Goal: Download file/media

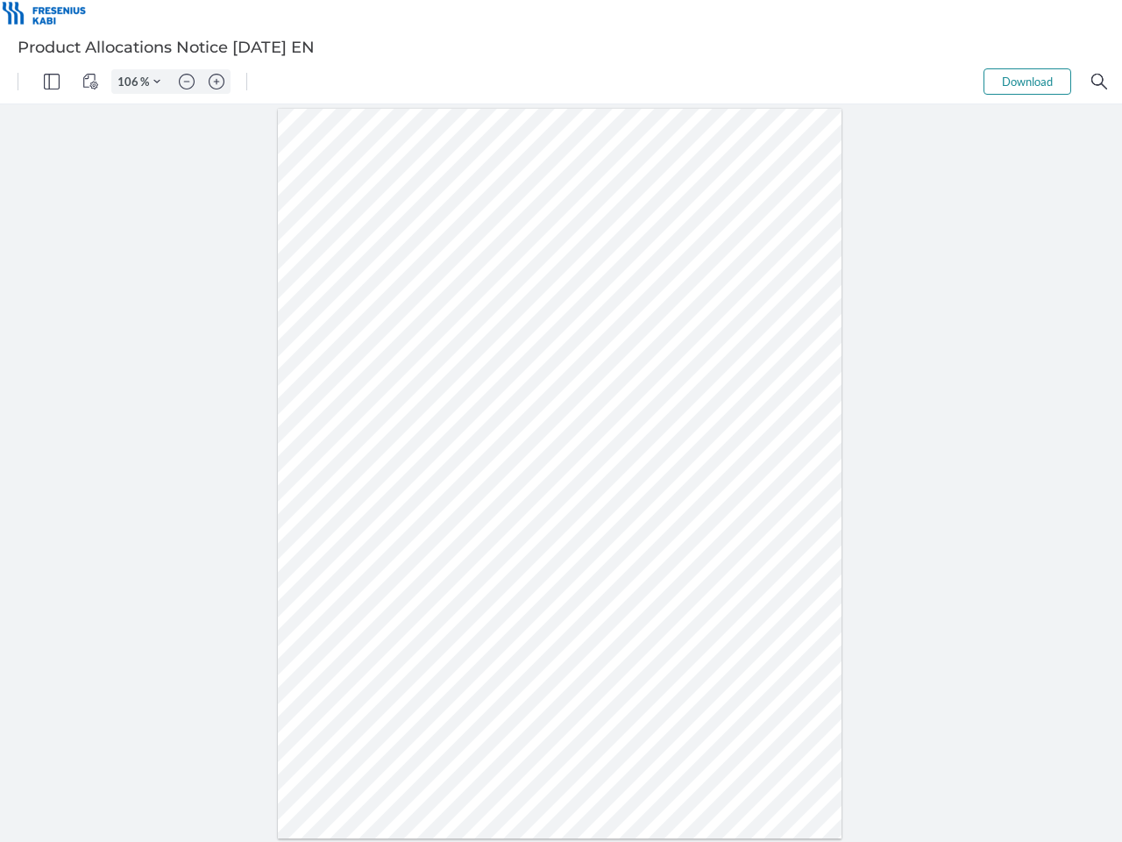
click at [52, 82] on img "Panel" at bounding box center [52, 82] width 16 height 16
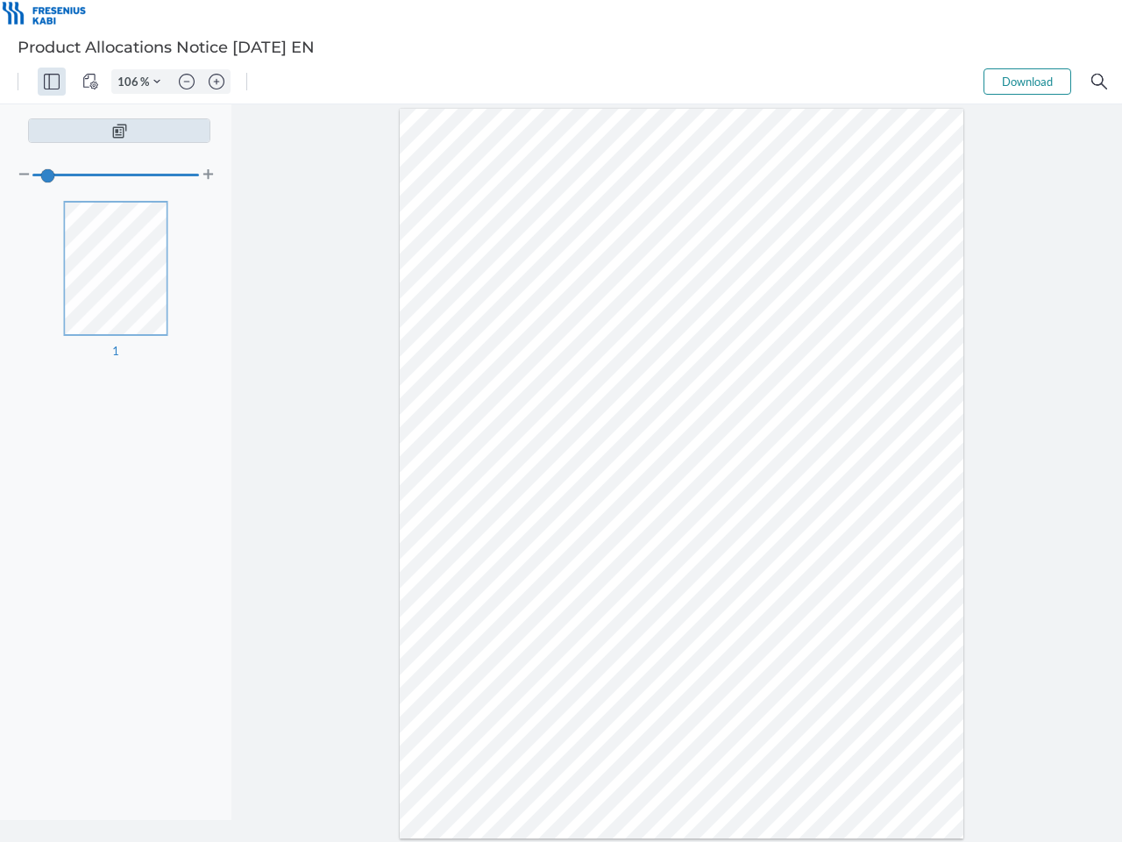
click at [90, 82] on img "View Controls" at bounding box center [90, 82] width 16 height 16
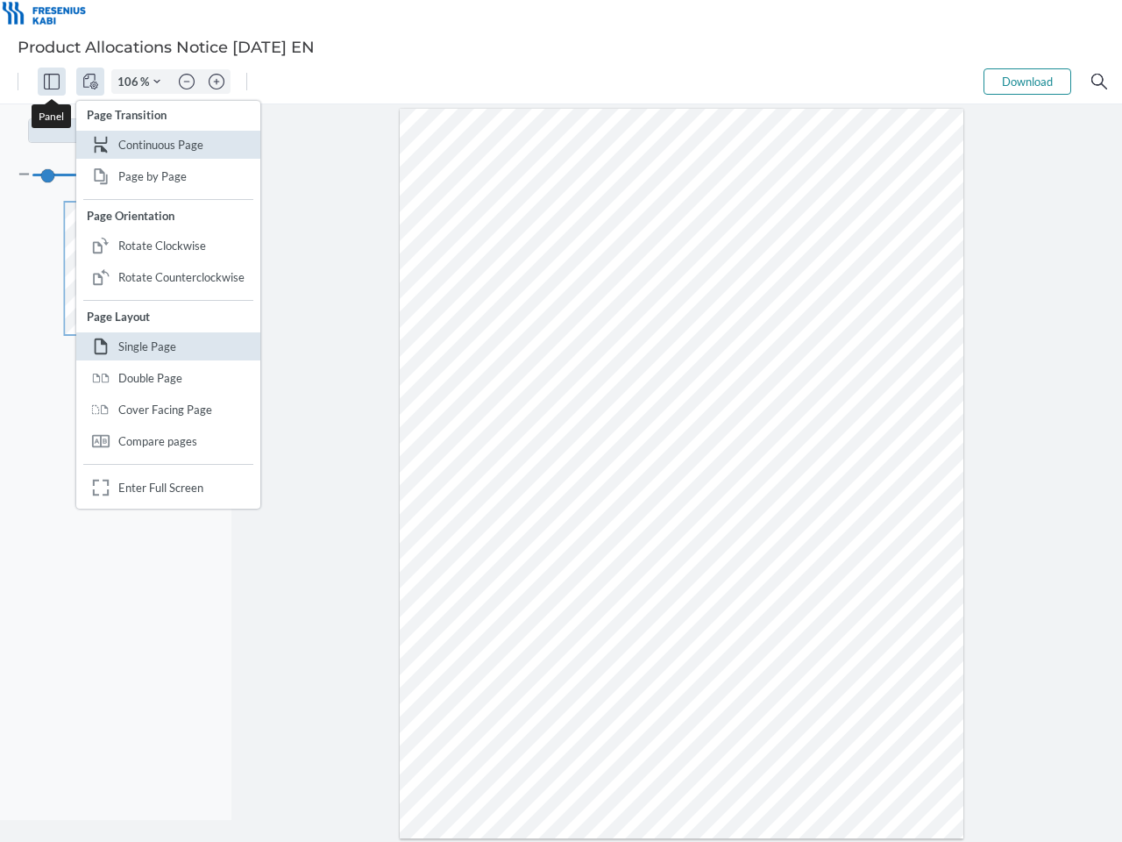
click at [131, 82] on input "106" at bounding box center [126, 82] width 28 height 16
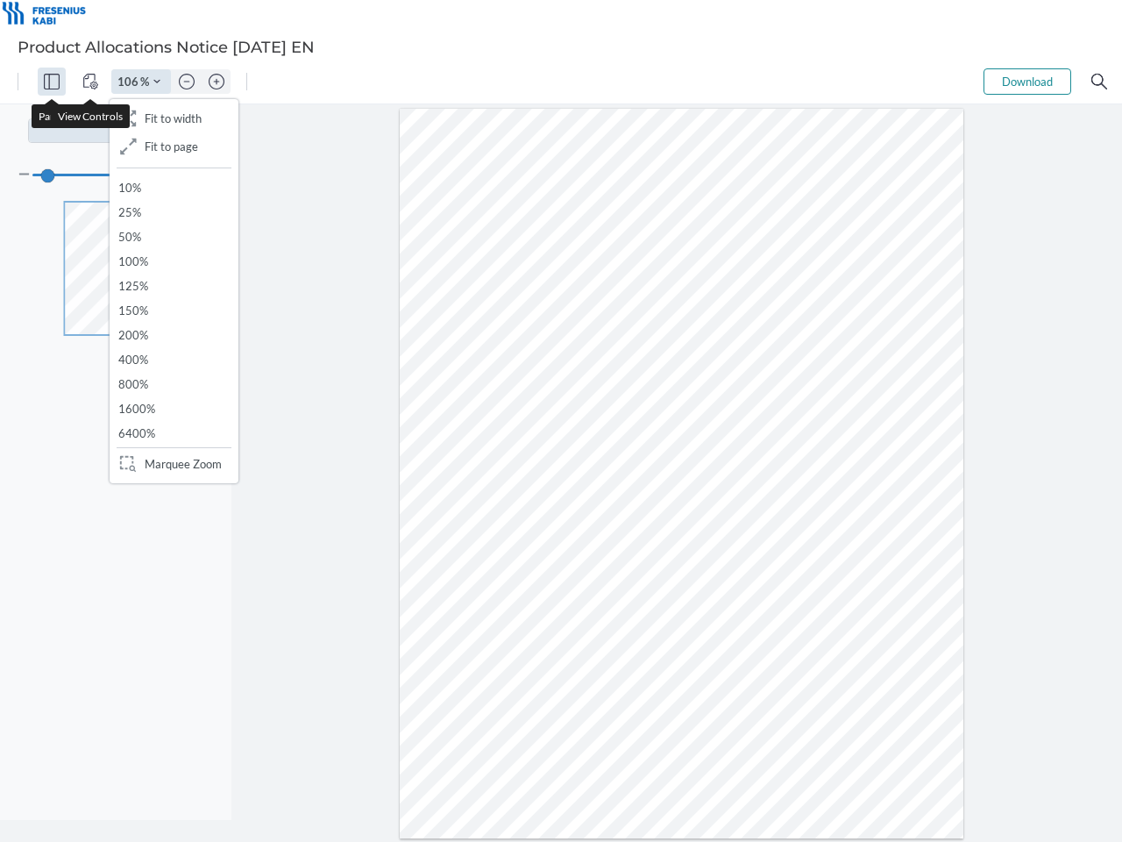
click at [157, 82] on img "Zoom Controls" at bounding box center [156, 81] width 7 height 7
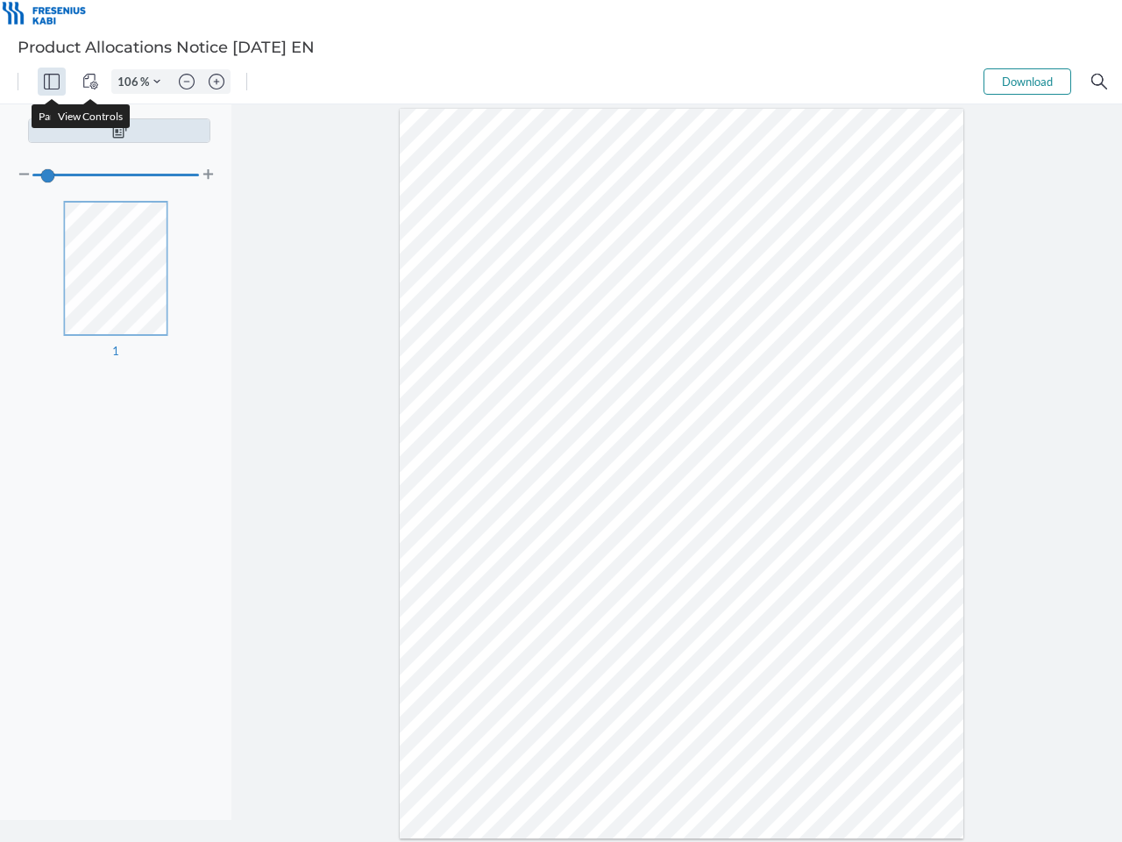
click at [187, 82] on img "Zoom out" at bounding box center [187, 82] width 16 height 16
click at [217, 82] on img "Zoom in" at bounding box center [217, 82] width 16 height 16
type input "106"
click at [1028, 82] on button "Download" at bounding box center [1028, 81] width 88 height 26
click at [1100, 82] on img "Search" at bounding box center [1100, 82] width 16 height 16
